Goal: Information Seeking & Learning: Learn about a topic

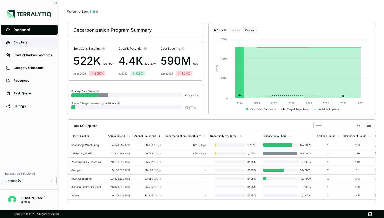
click at [25, 45] on link "Suppliers" at bounding box center [29, 42] width 57 height 10
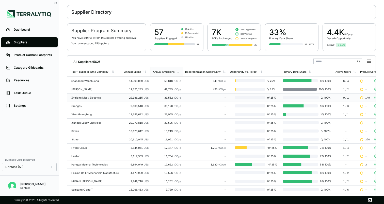
scroll to position [20, 0]
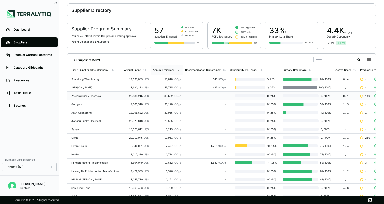
click at [104, 96] on div "Zhejiang Dibay Electricial" at bounding box center [95, 95] width 49 height 3
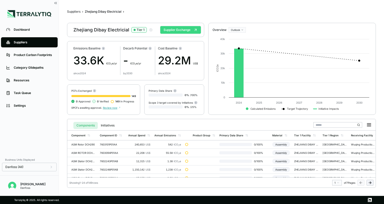
click at [181, 28] on button "Supplier Exchange" at bounding box center [180, 30] width 41 height 8
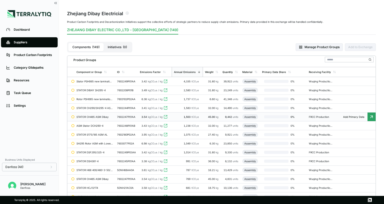
scroll to position [15, 0]
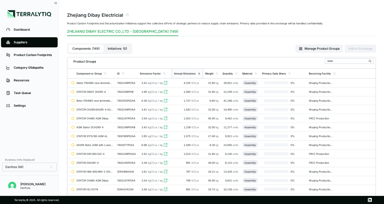
click at [115, 47] on button "Initiatives ( 0 )" at bounding box center [117, 49] width 27 height 8
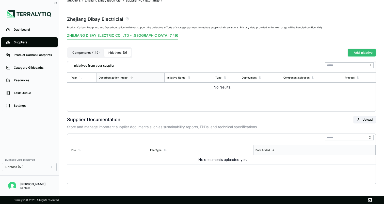
click at [359, 53] on button "+ Add Initiative" at bounding box center [362, 53] width 28 height 8
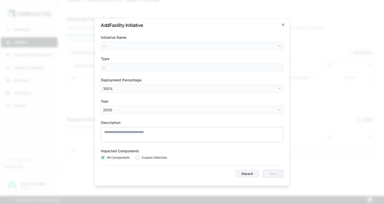
click at [233, 46] on body "Dashboard Suppliers Product Carbon Footprints Category Glidepaths Resources Tas…" at bounding box center [192, 102] width 384 height 204
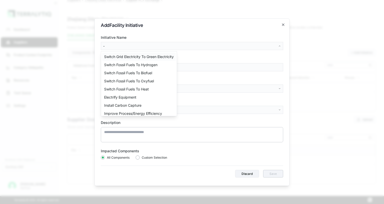
click at [149, 57] on div "Switch Grid Electricity To Green Electricity" at bounding box center [139, 57] width 74 height 8
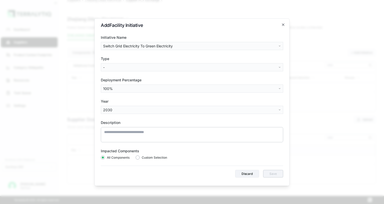
click at [127, 66] on body "Dashboard Suppliers Product Carbon Footprints Category Glidepaths Resources Tas…" at bounding box center [192, 102] width 384 height 204
click at [114, 85] on div "On-Site Renewables" at bounding box center [121, 86] width 38 height 8
click at [118, 88] on body "Dashboard Suppliers Product Carbon Footprints Category Glidepaths Resources Tas…" at bounding box center [192, 102] width 384 height 204
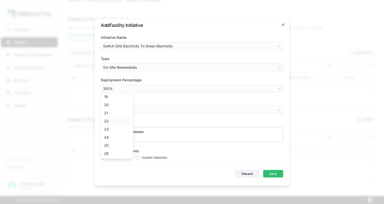
scroll to position [150, 0]
click at [109, 144] on div "25" at bounding box center [117, 145] width 30 height 8
click at [112, 110] on body "Dashboard Suppliers Product Carbon Footprints Category Glidepaths Resources Tas…" at bounding box center [192, 102] width 384 height 204
click at [108, 160] on div "2027" at bounding box center [117, 161] width 30 height 8
click at [138, 157] on button "button" at bounding box center [138, 158] width 4 height 4
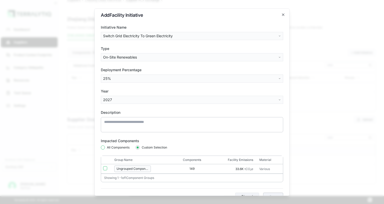
click at [103, 148] on button "button" at bounding box center [103, 148] width 4 height 4
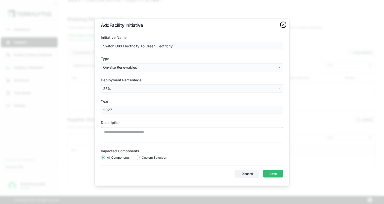
click at [284, 24] on icon "button" at bounding box center [283, 25] width 2 height 2
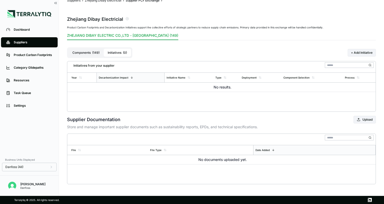
click at [88, 49] on button "Components ( 149 )" at bounding box center [85, 53] width 35 height 8
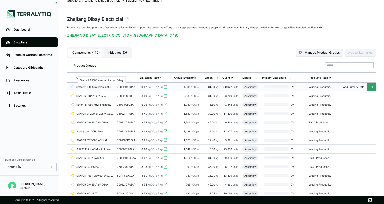
click at [110, 87] on div "Stator PSH065 new lamination Dibay" at bounding box center [94, 87] width 37 height 3
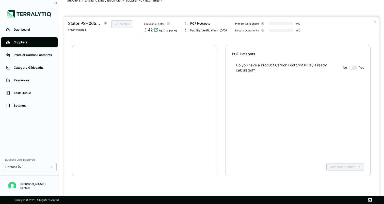
scroll to position [10, 0]
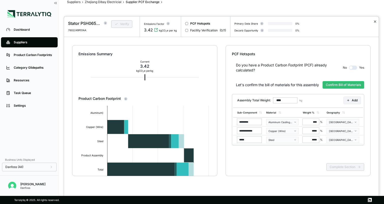
click at [375, 23] on button "✕" at bounding box center [374, 22] width 3 height 6
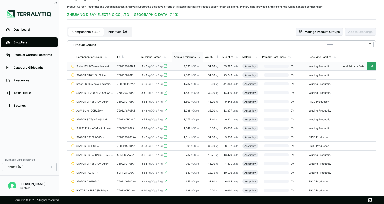
scroll to position [33, 0]
click at [116, 34] on button "Initiatives ( 0 )" at bounding box center [117, 31] width 27 height 8
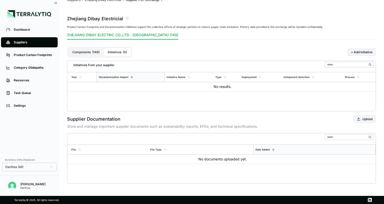
scroll to position [11, 0]
click at [351, 50] on button "+ Add Initiative" at bounding box center [362, 53] width 28 height 8
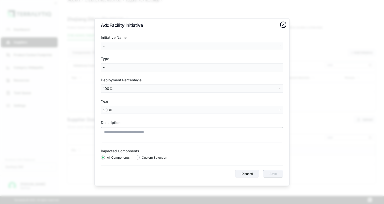
click at [284, 25] on icon "button" at bounding box center [283, 25] width 4 height 4
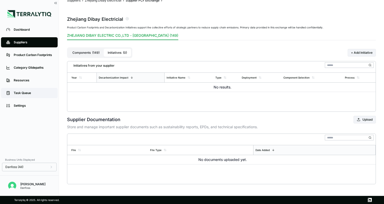
click at [18, 95] on div "Task Queue" at bounding box center [33, 93] width 39 height 4
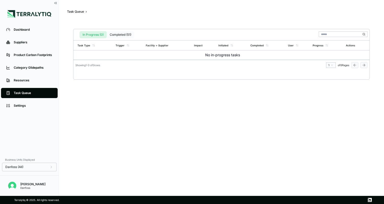
click at [117, 35] on button "Completed (51)" at bounding box center [121, 34] width 28 height 7
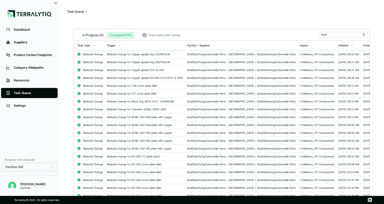
click at [96, 36] on button "In Progress (0)" at bounding box center [93, 35] width 27 height 7
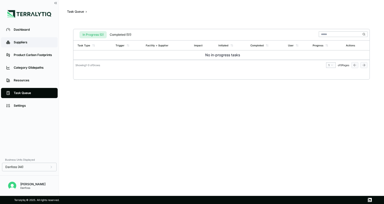
click at [37, 43] on div "Suppliers" at bounding box center [33, 42] width 39 height 4
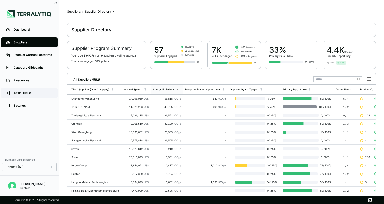
click at [18, 90] on link "Task Queue" at bounding box center [29, 93] width 57 height 10
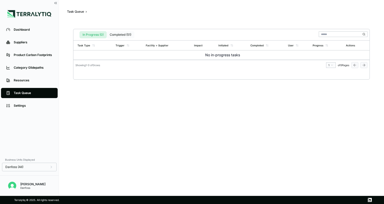
click at [117, 32] on button "Completed (51)" at bounding box center [121, 34] width 28 height 7
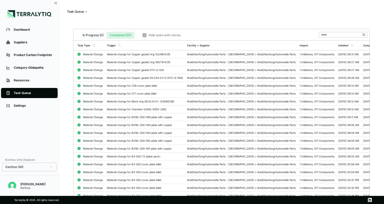
click at [98, 36] on button "In Progress (0)" at bounding box center [93, 35] width 27 height 7
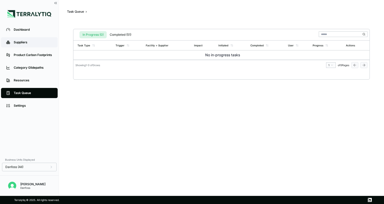
click at [26, 39] on link "Suppliers" at bounding box center [29, 42] width 57 height 10
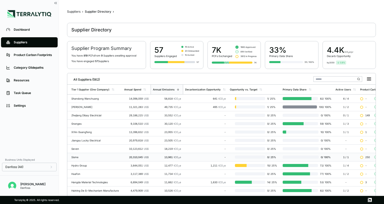
click at [151, 155] on td "13,961 tCO 2 e" at bounding box center [167, 157] width 33 height 8
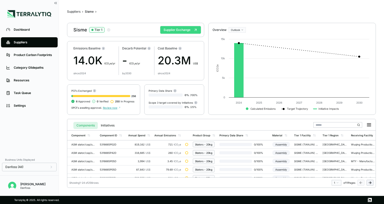
click at [190, 29] on button "Supplier Exchange" at bounding box center [180, 30] width 41 height 8
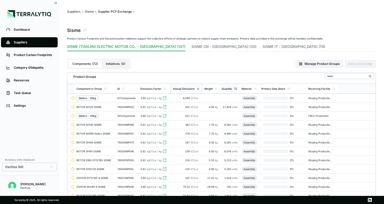
click at [229, 90] on div "Quantity" at bounding box center [230, 89] width 20 height 10
click at [229, 90] on div "Quantity" at bounding box center [229, 89] width 20 height 10
click at [228, 90] on div "Quantity" at bounding box center [226, 88] width 10 height 3
click at [263, 45] on button "SISME IT - [GEOGRAPHIC_DATA] (79)" at bounding box center [294, 47] width 63 height 7
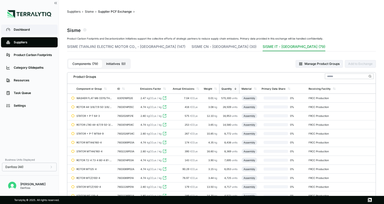
click at [20, 30] on div "Dashboard" at bounding box center [33, 30] width 39 height 4
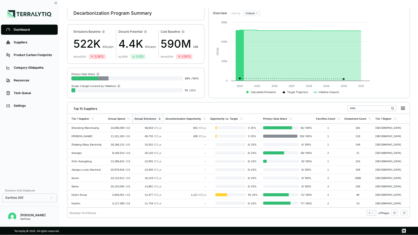
scroll to position [17, 0]
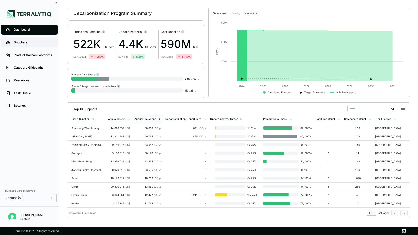
click at [39, 40] on link "Suppliers" at bounding box center [29, 42] width 57 height 10
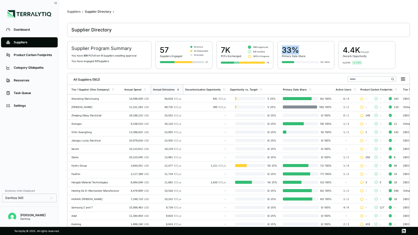
drag, startPoint x: 281, startPoint y: 50, endPoint x: 299, endPoint y: 51, distance: 18.6
click at [299, 51] on div "33% Primary Data Share 33 / 100%" at bounding box center [305, 55] width 57 height 28
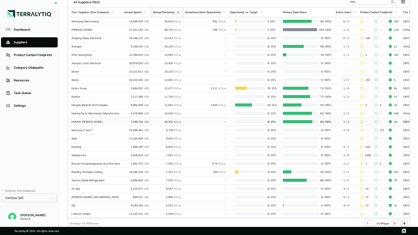
scroll to position [78, 0]
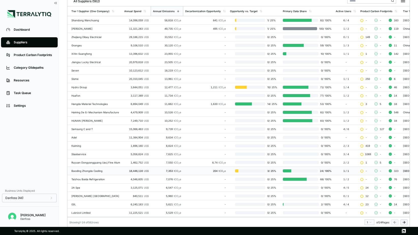
click at [208, 171] on div "204 tCO 2 e" at bounding box center [205, 171] width 41 height 3
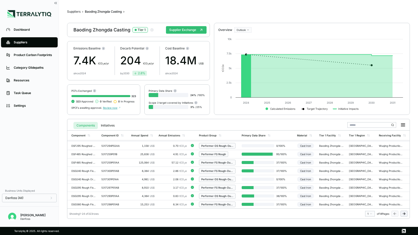
scroll to position [62, 0]
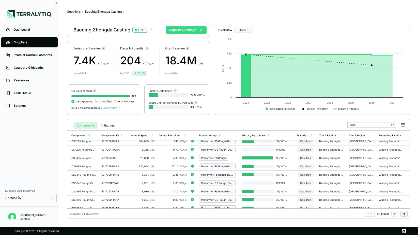
click at [191, 29] on button "Supplier Exchange" at bounding box center [186, 30] width 41 height 8
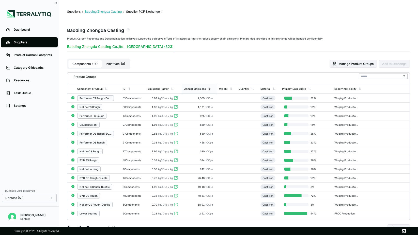
click at [102, 12] on button "Baoding Zhongda Casting" at bounding box center [103, 12] width 37 height 4
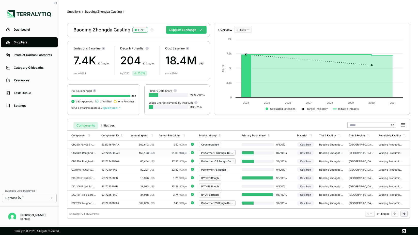
click at [163, 154] on div "61.68 tCO 2 e" at bounding box center [173, 153] width 28 height 3
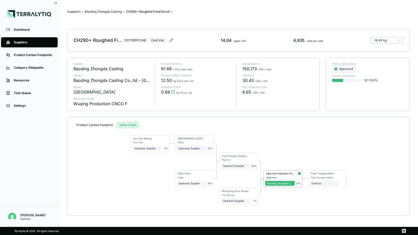
click at [127, 123] on button "Value Chain" at bounding box center [127, 125] width 23 height 7
click at [91, 124] on button "Product Carbon Footprint" at bounding box center [94, 125] width 43 height 7
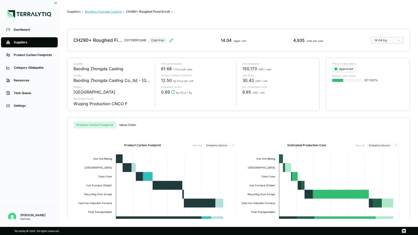
click at [108, 13] on button "Baoding Zhongda Casting" at bounding box center [103, 12] width 37 height 4
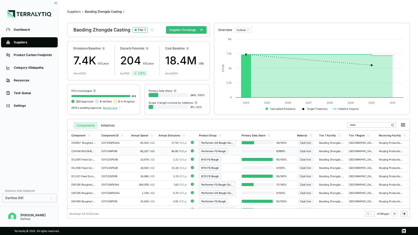
scroll to position [21, 0]
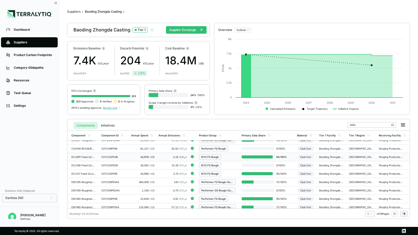
click at [169, 158] on div "1.21 tCO 2 e" at bounding box center [173, 157] width 28 height 3
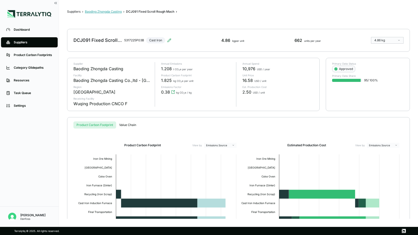
click at [108, 11] on button "Baoding Zhongda Casting" at bounding box center [103, 12] width 37 height 4
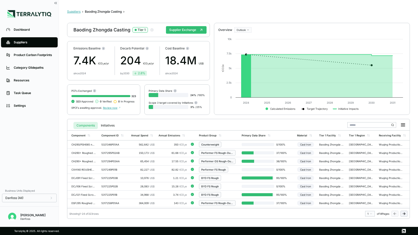
click at [76, 10] on button "Suppliers" at bounding box center [73, 12] width 13 height 4
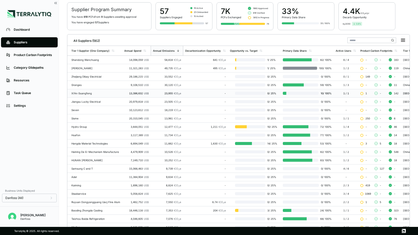
scroll to position [40, 0]
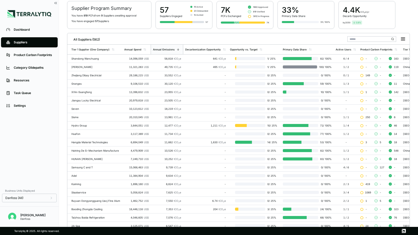
click at [361, 40] on input "text" at bounding box center [371, 39] width 49 height 6
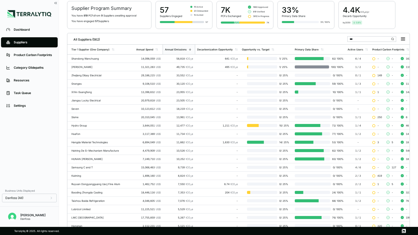
scroll to position [2, 0]
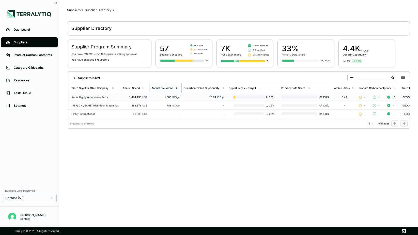
type input "****"
click at [178, 96] on span "tCO 2 e" at bounding box center [175, 97] width 7 height 3
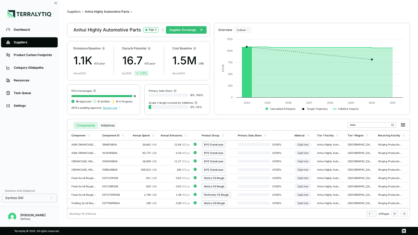
click at [110, 124] on button "Initiatives" at bounding box center [108, 125] width 20 height 7
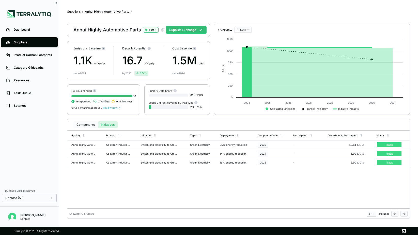
click at [83, 124] on button "Components" at bounding box center [85, 124] width 24 height 7
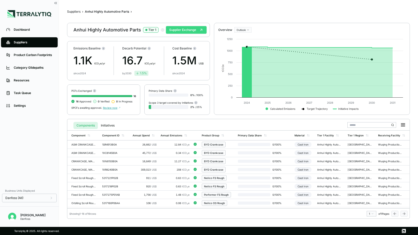
click at [187, 28] on button "Supplier Exchange" at bounding box center [186, 30] width 41 height 8
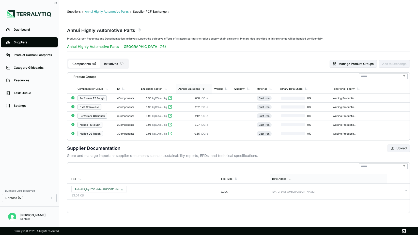
click at [117, 13] on button "Anhui Highly Automotive Parts" at bounding box center [107, 12] width 44 height 4
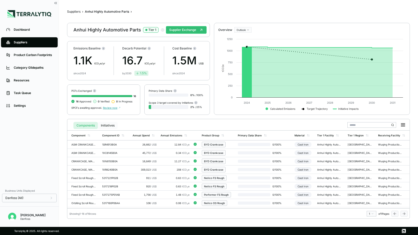
click at [107, 125] on button "Initiatives" at bounding box center [108, 125] width 20 height 7
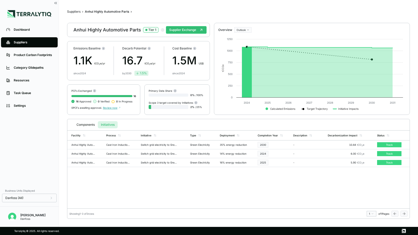
click at [22, 41] on div "Suppliers" at bounding box center [33, 42] width 39 height 4
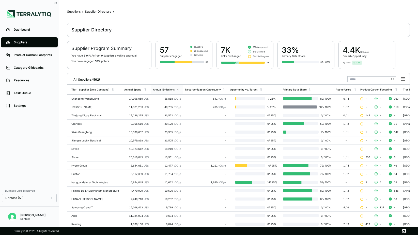
click at [25, 41] on div "Suppliers" at bounding box center [33, 42] width 39 height 4
click at [354, 77] on input "text" at bounding box center [371, 79] width 49 height 6
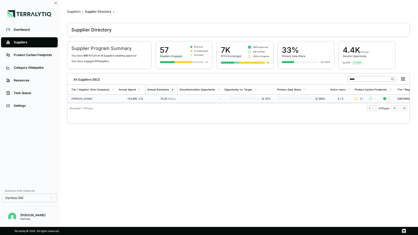
type input "*****"
click at [168, 99] on span "tCO 2 e" at bounding box center [171, 98] width 7 height 3
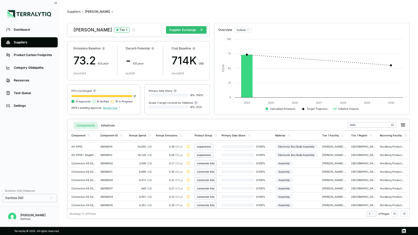
scroll to position [74, 0]
click at [186, 32] on button "Supplier Exchange" at bounding box center [186, 30] width 41 height 8
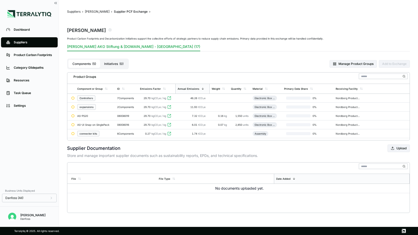
click at [107, 96] on div "Controllers" at bounding box center [95, 99] width 36 height 6
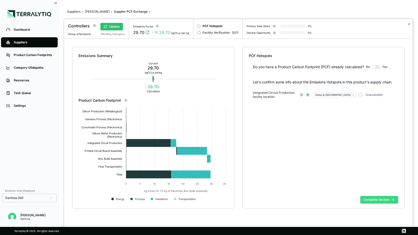
click at [374, 199] on button "Complete Section" at bounding box center [379, 200] width 38 height 8
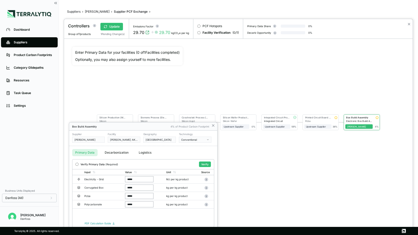
click at [282, 117] on div at bounding box center [238, 127] width 349 height 216
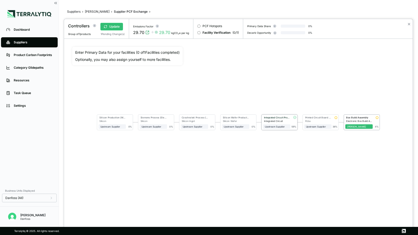
click at [275, 117] on div "Integrated Circuit Production" at bounding box center [277, 117] width 26 height 3
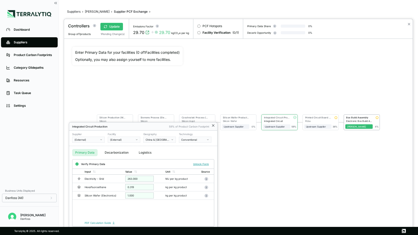
click at [212, 125] on icon at bounding box center [213, 126] width 4 height 4
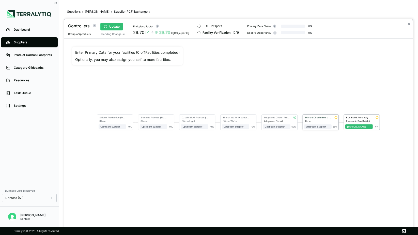
click at [324, 119] on div "Printed Circuit Board Assembly" at bounding box center [317, 118] width 27 height 4
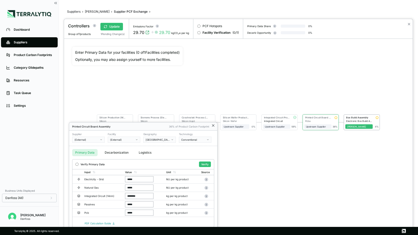
click at [213, 126] on icon at bounding box center [213, 126] width 4 height 4
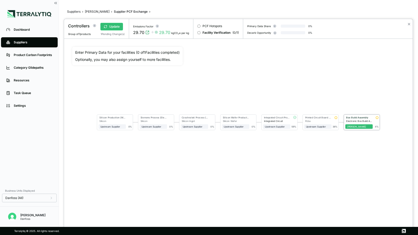
click at [365, 118] on div "Box Build Assembly" at bounding box center [358, 117] width 25 height 3
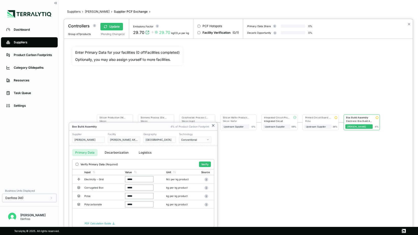
click at [212, 126] on icon at bounding box center [213, 126] width 4 height 4
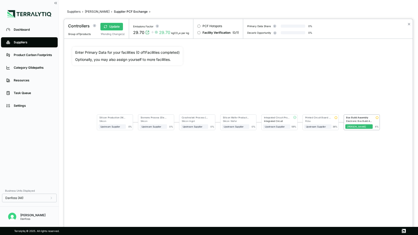
click at [31, 38] on div at bounding box center [209, 117] width 418 height 235
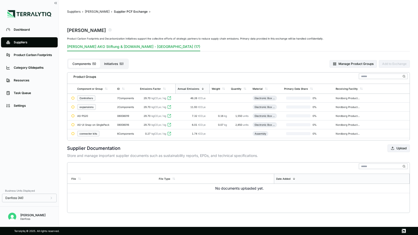
click at [26, 41] on div "Suppliers" at bounding box center [33, 42] width 39 height 4
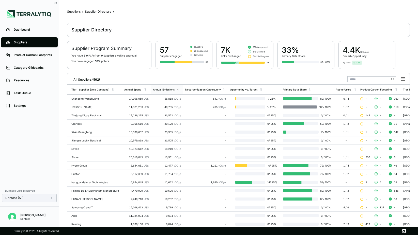
click at [38, 201] on div "Danfoss (All)" at bounding box center [29, 198] width 55 height 9
click at [357, 78] on input "text" at bounding box center [371, 79] width 49 height 6
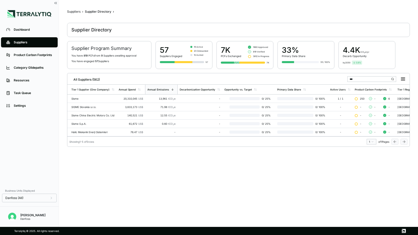
type input "***"
click at [98, 106] on div "SISME Slovakia s.r.o." at bounding box center [92, 107] width 43 height 3
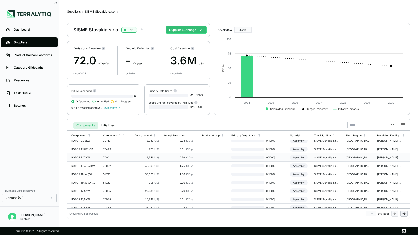
scroll to position [3, 0]
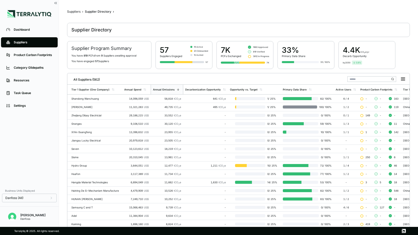
click at [354, 77] on input "text" at bounding box center [371, 79] width 49 height 6
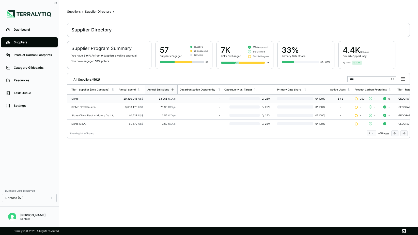
type input "****"
click at [90, 97] on td "Sisme" at bounding box center [91, 99] width 49 height 8
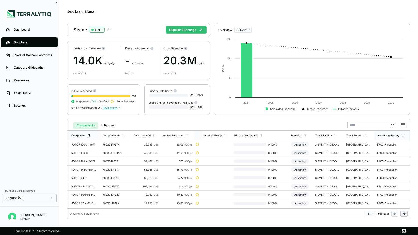
click at [89, 135] on icon at bounding box center [88, 135] width 3 height 3
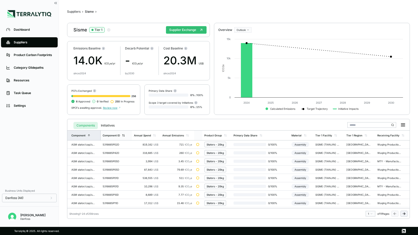
click at [119, 137] on div "Component ID" at bounding box center [111, 135] width 17 height 3
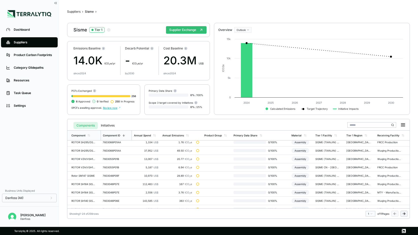
scroll to position [133, 0]
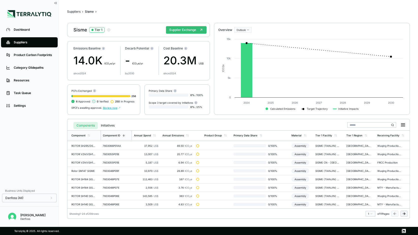
click at [403, 215] on icon at bounding box center [404, 214] width 4 height 4
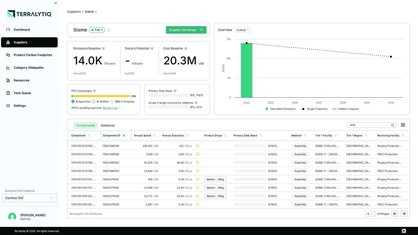
click at [403, 215] on icon at bounding box center [404, 214] width 4 height 4
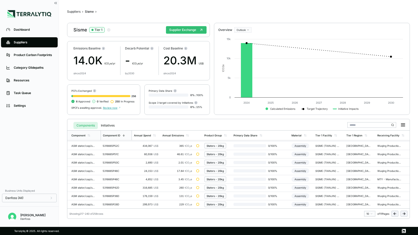
scroll to position [66, 0]
click at [394, 214] on icon at bounding box center [393, 214] width 1 height 2
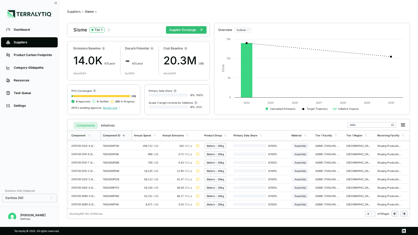
click at [394, 214] on icon at bounding box center [393, 214] width 1 height 2
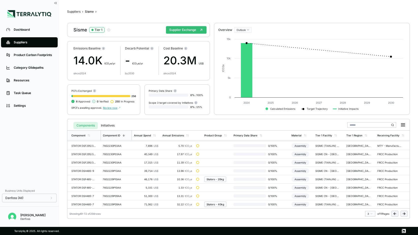
click at [394, 214] on icon at bounding box center [393, 214] width 1 height 2
click at [108, 28] on icon "button" at bounding box center [109, 30] width 4 height 4
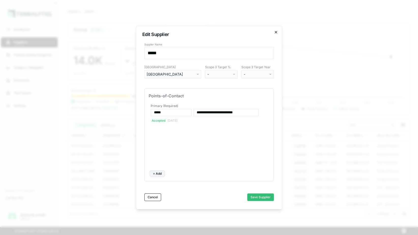
click at [276, 33] on icon "button" at bounding box center [276, 32] width 2 height 2
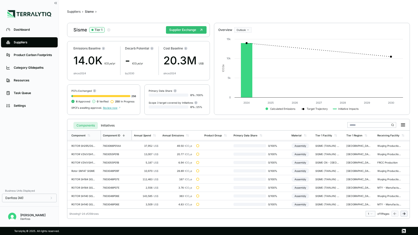
click at [25, 41] on div "Suppliers" at bounding box center [33, 42] width 39 height 4
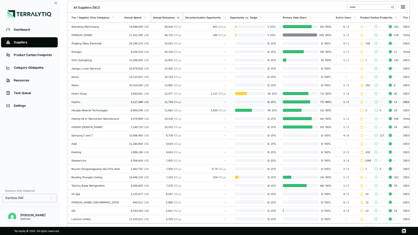
scroll to position [78, 0]
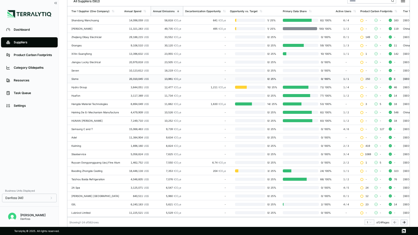
click at [77, 76] on td "Sisme" at bounding box center [94, 79] width 55 height 8
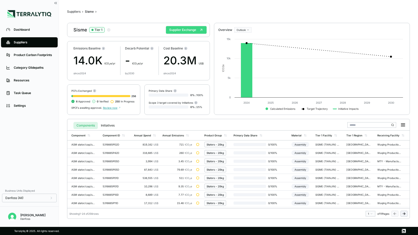
click at [191, 32] on button "Supplier Exchange" at bounding box center [186, 30] width 41 height 8
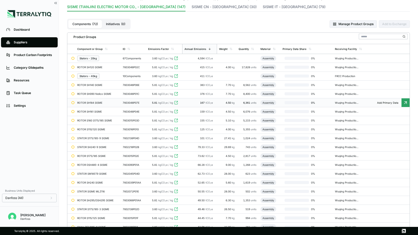
scroll to position [32, 0]
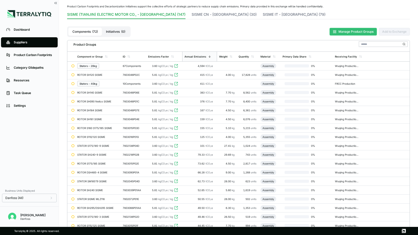
click at [356, 31] on button "Manage Product Groups" at bounding box center [352, 32] width 47 height 8
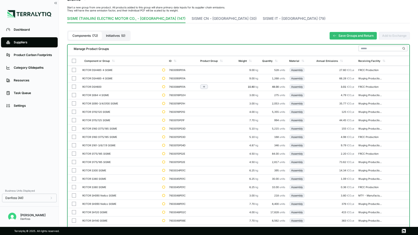
scroll to position [0, 0]
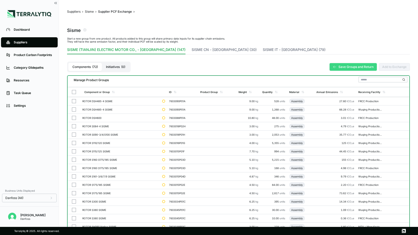
click at [343, 65] on button "Save Groups and Return" at bounding box center [352, 67] width 47 height 8
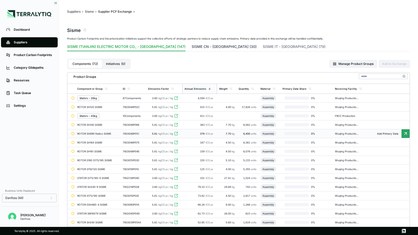
click at [192, 45] on button "SISME CN - [GEOGRAPHIC_DATA] (30)" at bounding box center [224, 47] width 65 height 7
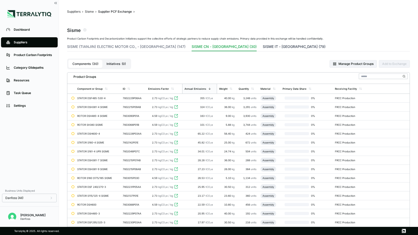
click at [263, 45] on button "SISME IT - [GEOGRAPHIC_DATA] (79)" at bounding box center [294, 47] width 63 height 7
